Goal: Complete application form

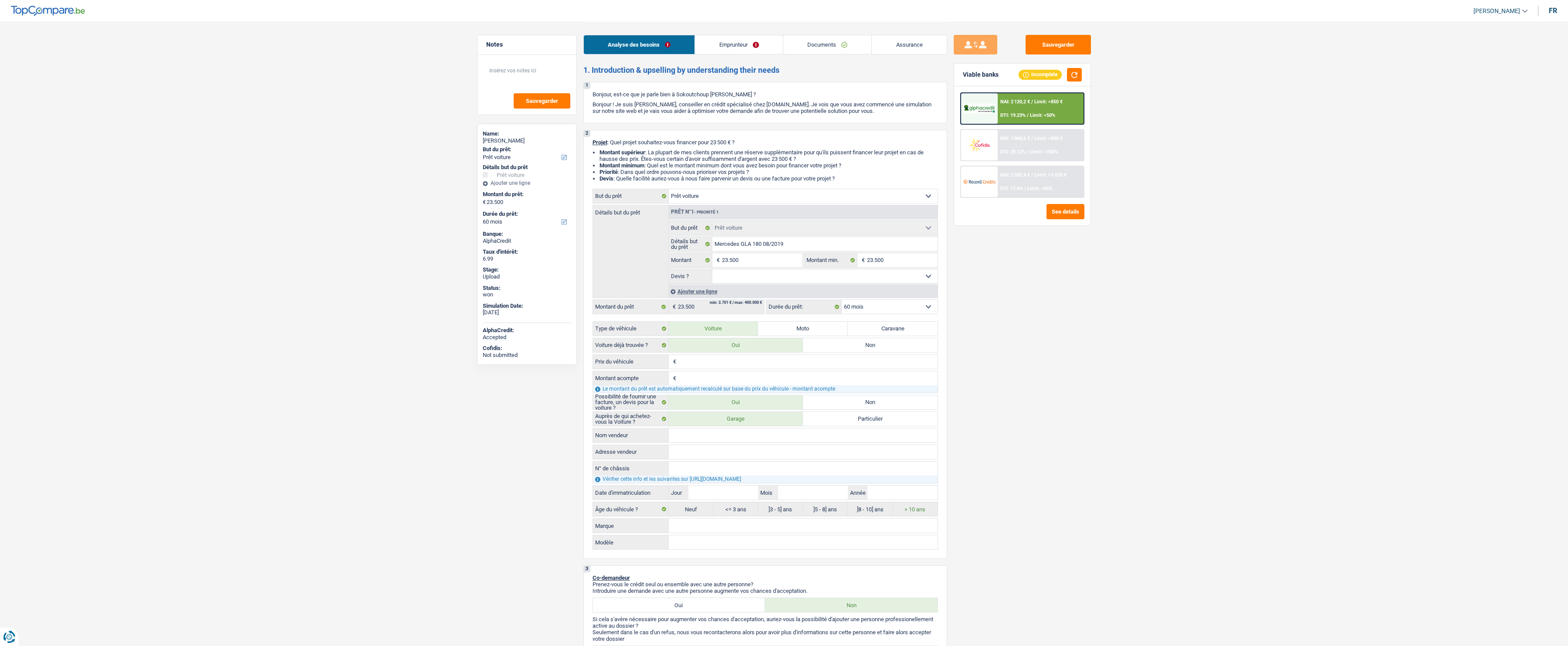
select select "car"
select select "60"
select select "car"
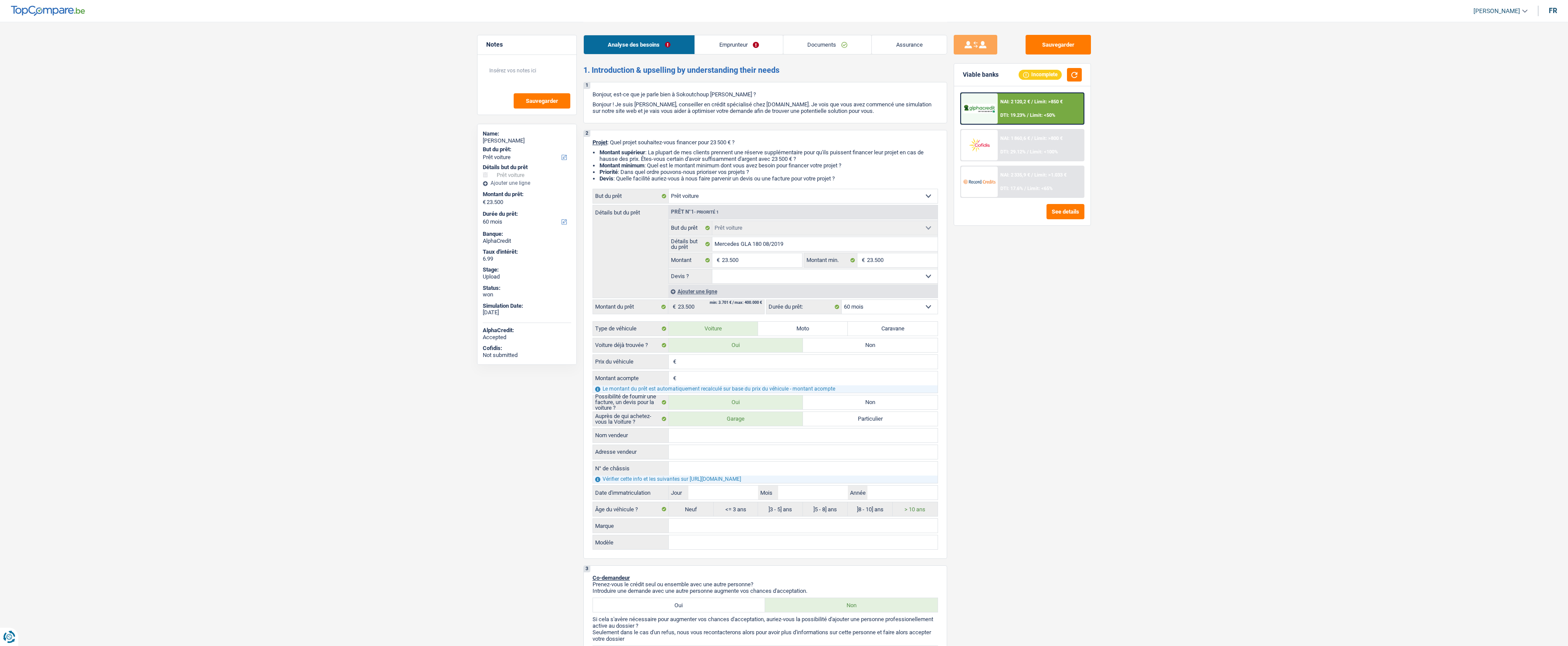
select select "60"
select select "privateEmployee"
select select "netSalary"
select select "mealVouchers"
select select "liveWithParents"
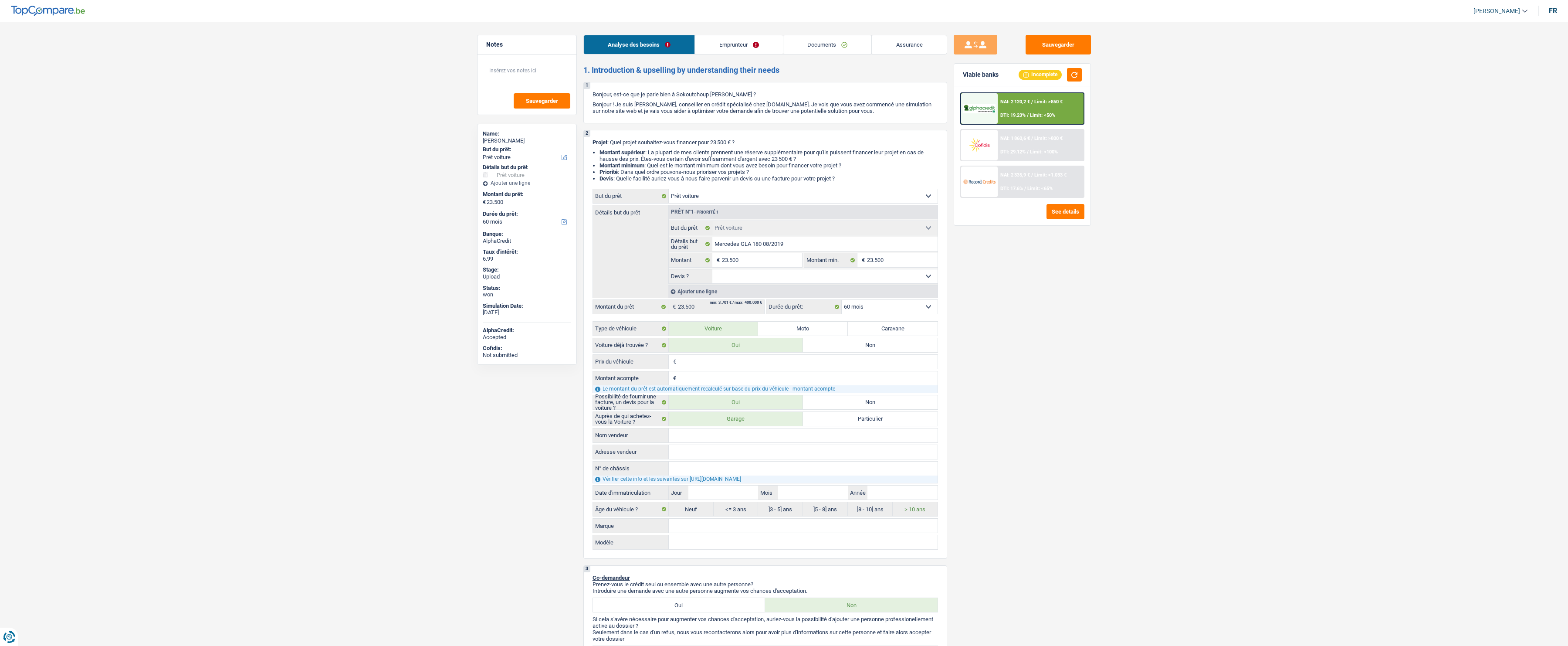
select select "car"
select select "60"
